Goal: Transaction & Acquisition: Purchase product/service

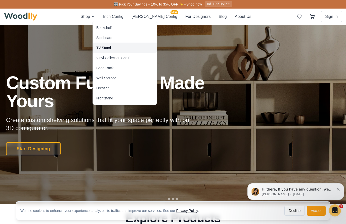
click at [103, 49] on div "TV Stand" at bounding box center [103, 47] width 15 height 5
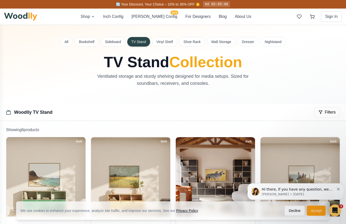
click at [152, 14] on button "[PERSON_NAME] Config NEW" at bounding box center [154, 17] width 46 height 6
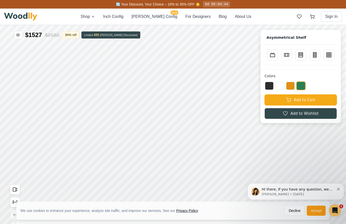
click at [314, 56] on line at bounding box center [314, 56] width 3 height 0
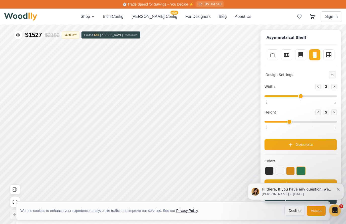
click at [122, 17] on button "Inch Config" at bounding box center [113, 17] width 20 height 6
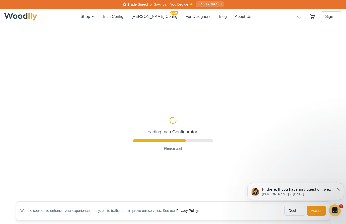
type input "63"
type input "2"
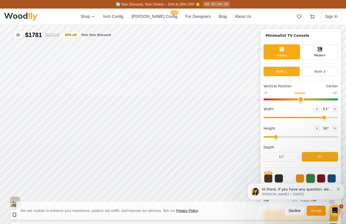
click at [325, 50] on div "Modern" at bounding box center [319, 51] width 36 height 15
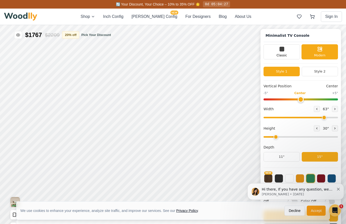
click at [284, 51] on icon at bounding box center [282, 49] width 6 height 6
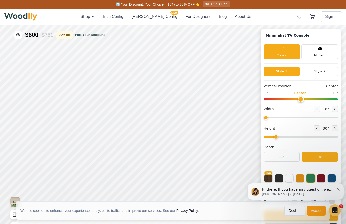
type input "18"
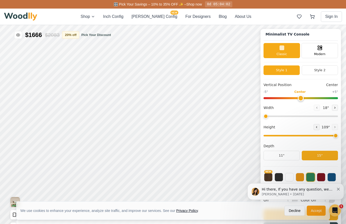
type input "8"
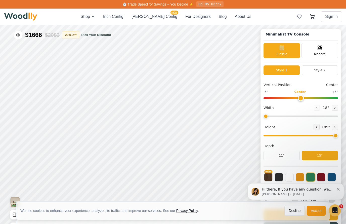
scroll to position [2, 0]
click at [339, 190] on icon "Dismiss notification" at bounding box center [338, 189] width 3 height 3
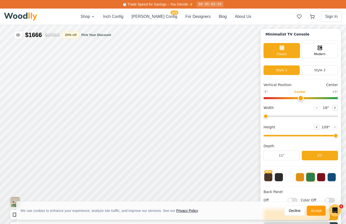
click at [333, 177] on button at bounding box center [331, 177] width 9 height 9
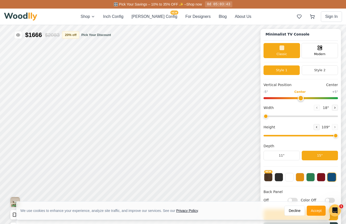
click at [292, 211] on button "Decline" at bounding box center [294, 210] width 20 height 10
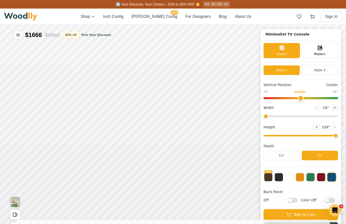
click at [295, 200] on input "Off" at bounding box center [293, 200] width 10 height 5
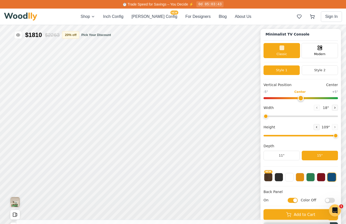
click at [288, 200] on input "On" at bounding box center [293, 200] width 10 height 5
checkbox input "false"
click at [332, 200] on input "Color Off" at bounding box center [330, 200] width 10 height 5
click at [330, 199] on input "Color On" at bounding box center [330, 200] width 10 height 5
checkbox input "false"
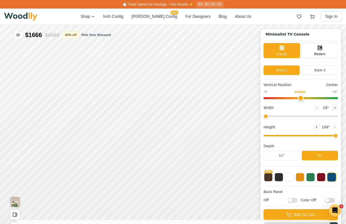
click at [295, 200] on input "Off" at bounding box center [293, 200] width 10 height 5
checkbox input "true"
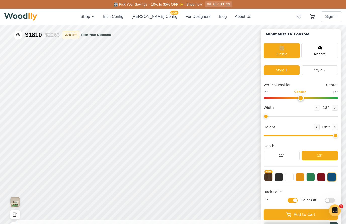
click at [332, 200] on input "Color Off" at bounding box center [330, 200] width 10 height 5
checkbox input "true"
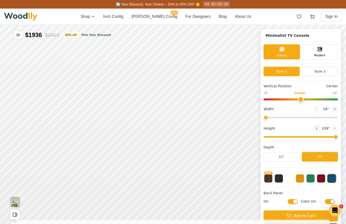
scroll to position [0, 0]
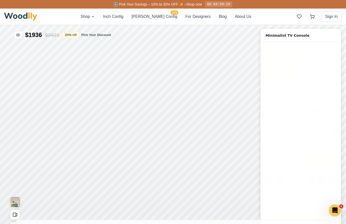
click at [327, 70] on button "Style 2" at bounding box center [320, 72] width 36 height 10
click at [291, 71] on button "Style 1" at bounding box center [281, 72] width 36 height 10
click at [325, 74] on button "Style 2" at bounding box center [320, 72] width 36 height 10
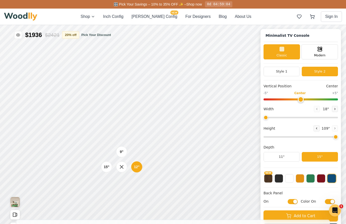
click at [127, 183] on div "9" 12" 15"" at bounding box center [122, 167] width 50 height 50
click at [121, 183] on div "9" 12" 15"" at bounding box center [122, 167] width 50 height 50
click at [335, 109] on icon at bounding box center [334, 108] width 3 height 3
click at [317, 109] on icon at bounding box center [316, 109] width 1 height 2
type input "18"
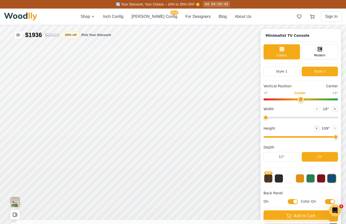
click at [16, 213] on icon "Open All Doors and Drawers" at bounding box center [16, 214] width 1 height 3
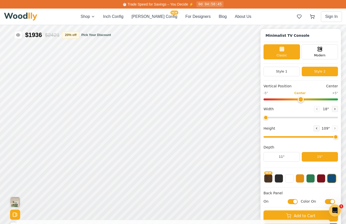
click at [20, 214] on button "Close All Doors and Drawers" at bounding box center [15, 214] width 10 height 10
click at [16, 201] on img "View Gallery" at bounding box center [15, 202] width 10 height 10
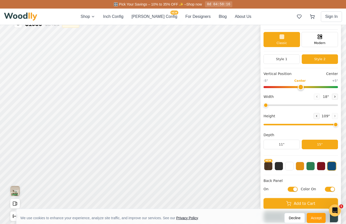
scroll to position [2, 0]
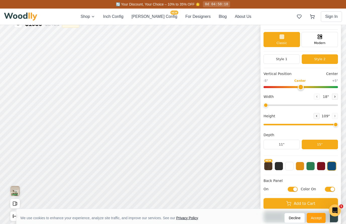
click at [287, 61] on button "Style 1" at bounding box center [281, 59] width 36 height 10
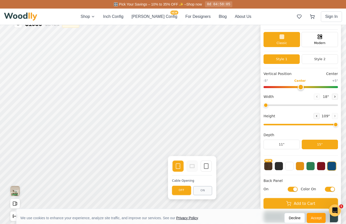
click at [208, 167] on icon at bounding box center [206, 166] width 6 height 6
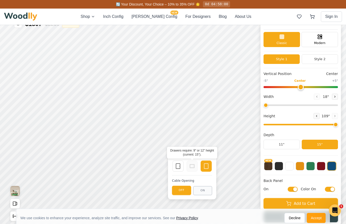
click at [193, 162] on div at bounding box center [192, 165] width 11 height 11
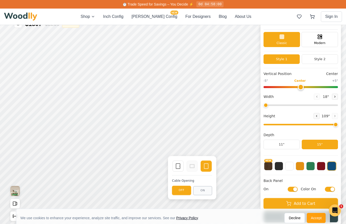
click at [178, 165] on icon at bounding box center [178, 166] width 6 height 6
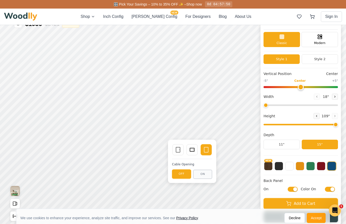
click at [176, 148] on rect at bounding box center [178, 149] width 4 height 5
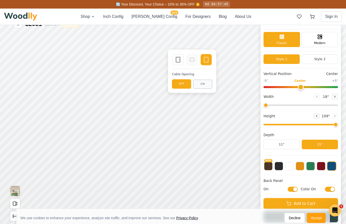
click at [173, 61] on div "Single Door" at bounding box center [177, 59] width 11 height 11
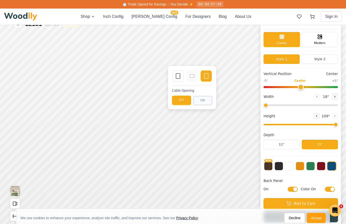
click at [177, 79] on icon at bounding box center [178, 76] width 6 height 6
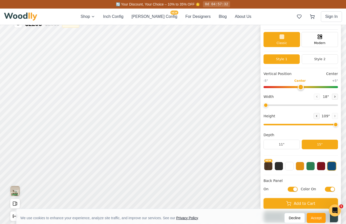
click at [190, 19] on button "For Designers" at bounding box center [197, 17] width 25 height 6
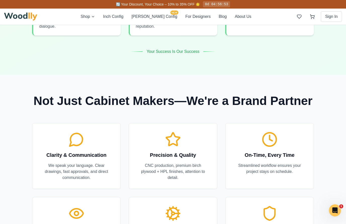
scroll to position [546, 0]
